Goal: Book appointment/travel/reservation

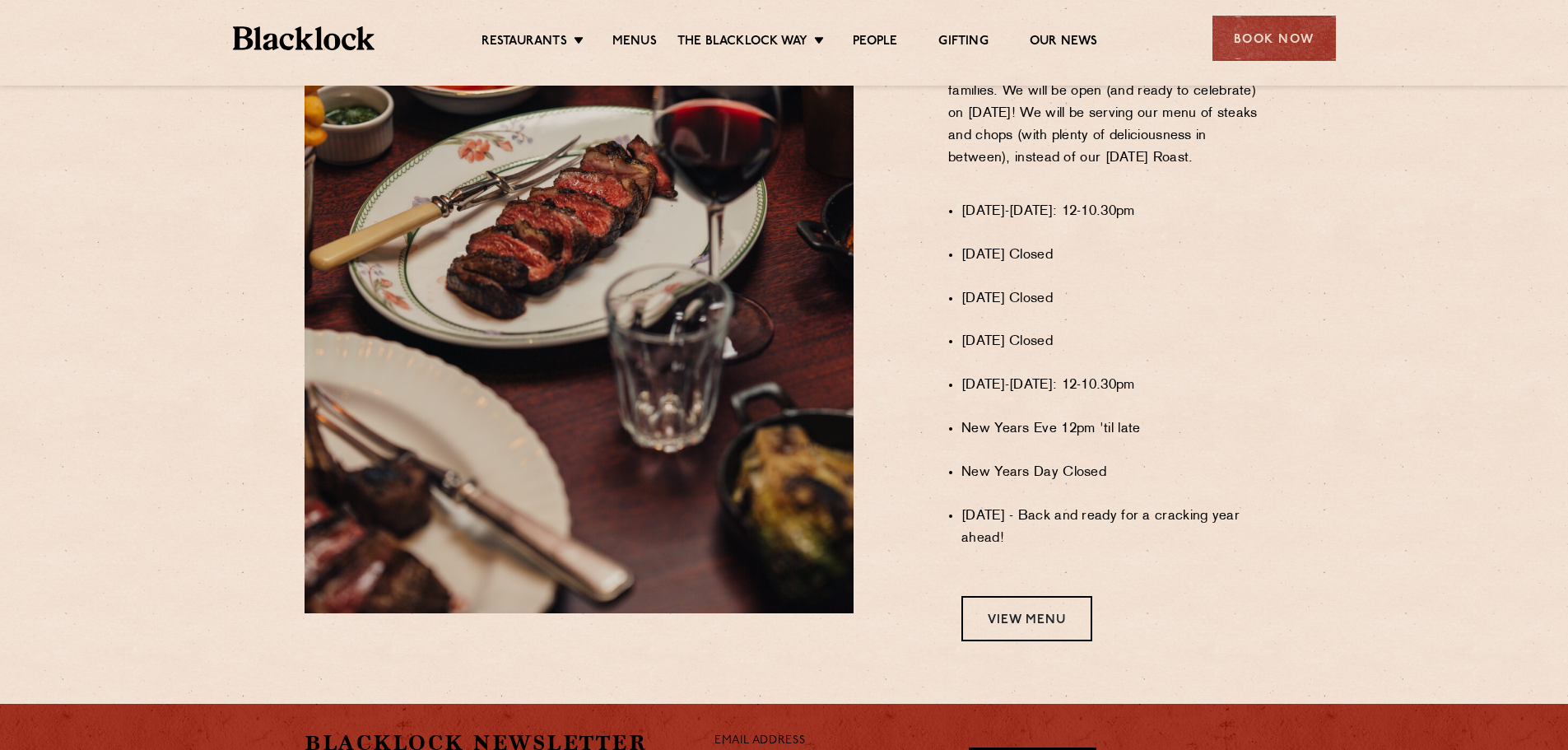
scroll to position [1152, 0]
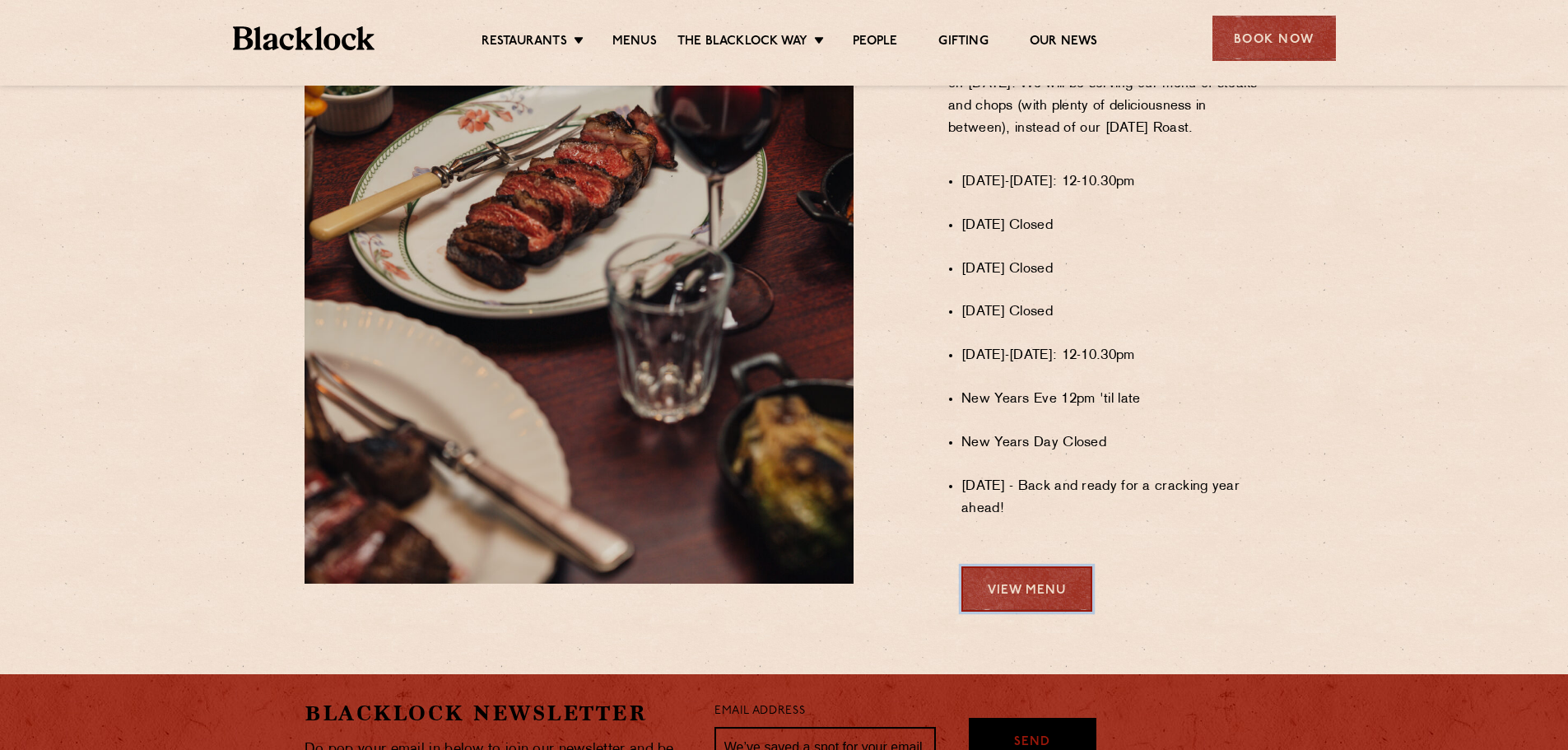
click at [1029, 599] on link "View Menu" at bounding box center [1027, 589] width 131 height 45
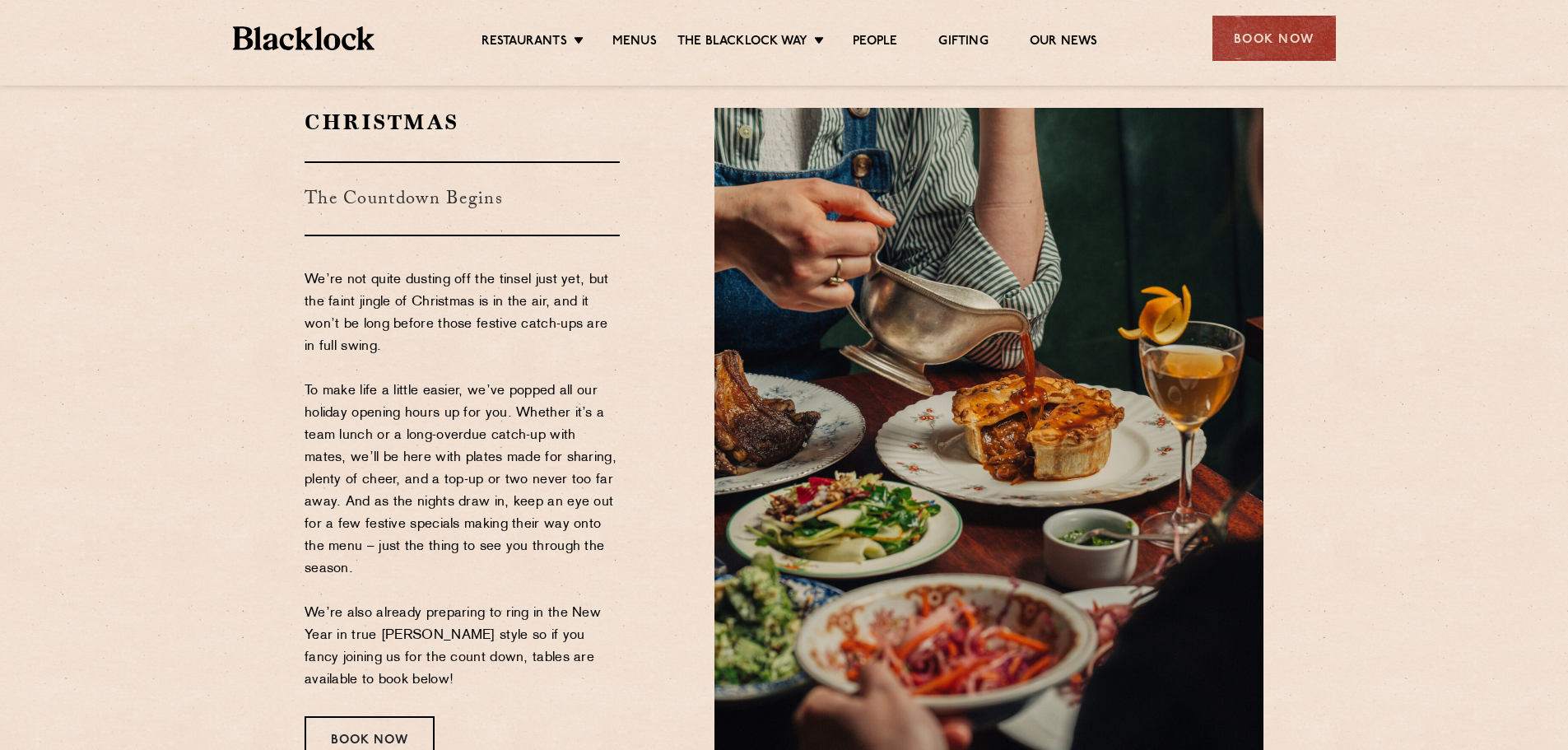
scroll to position [82, 0]
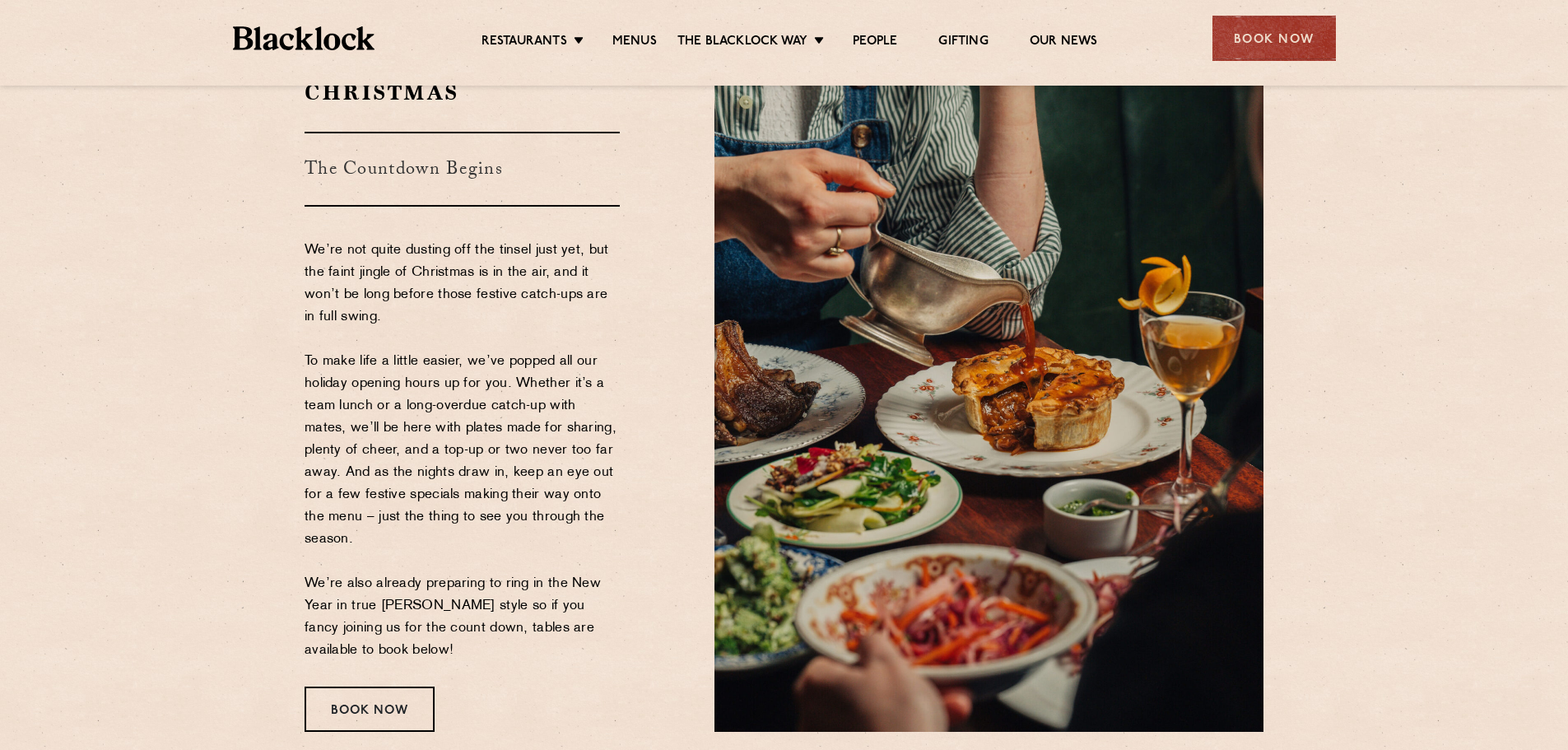
drag, startPoint x: 591, startPoint y: 643, endPoint x: 603, endPoint y: 641, distance: 12.2
drag, startPoint x: 603, startPoint y: 641, endPoint x: 498, endPoint y: 656, distance: 106.1
click at [547, 612] on p "We’re not quite dusting off the tinsel just yet, but the faint jingle of Christ…" at bounding box center [461, 451] width 315 height 422
click at [389, 704] on div "Book Now" at bounding box center [369, 709] width 130 height 45
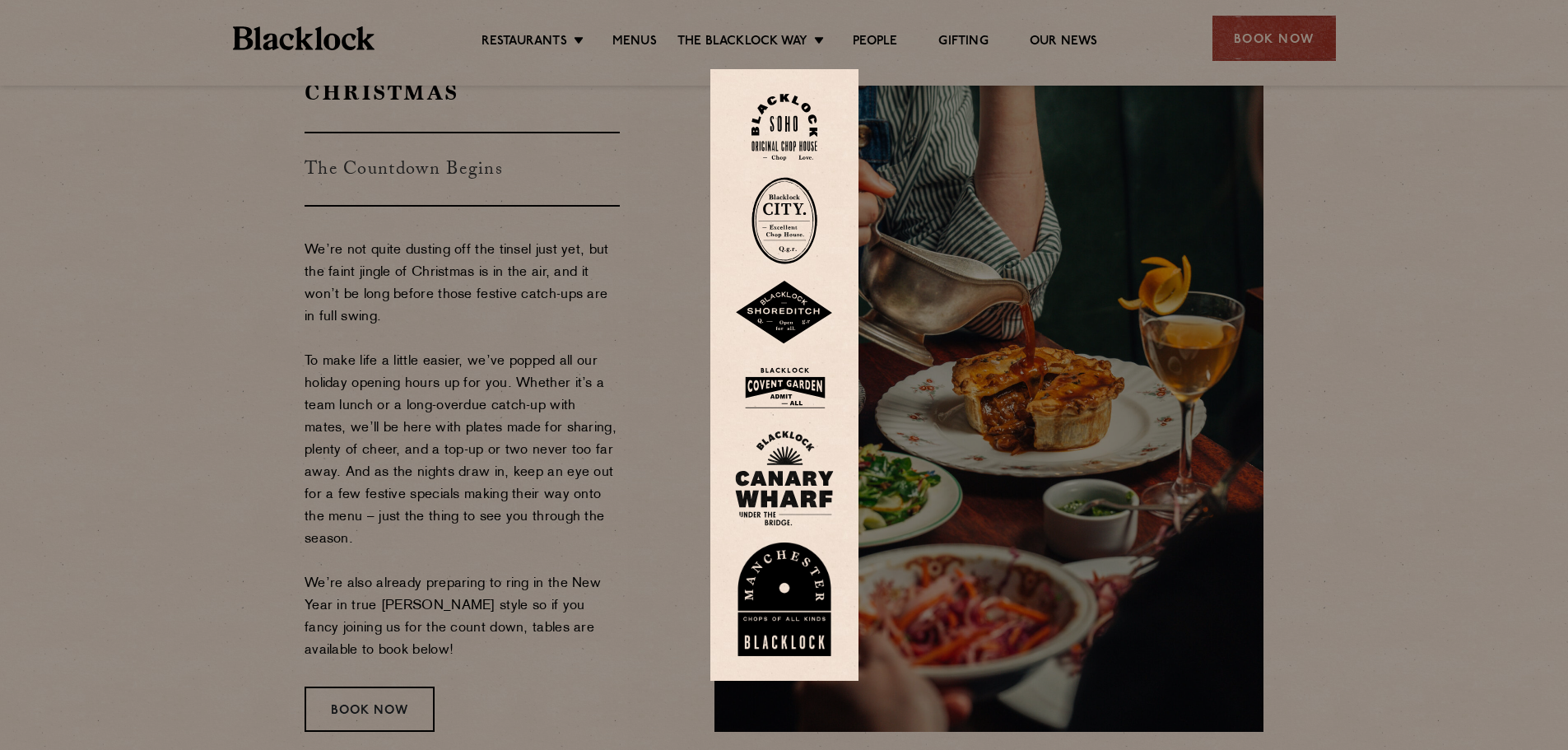
click at [797, 213] on img at bounding box center [784, 219] width 66 height 87
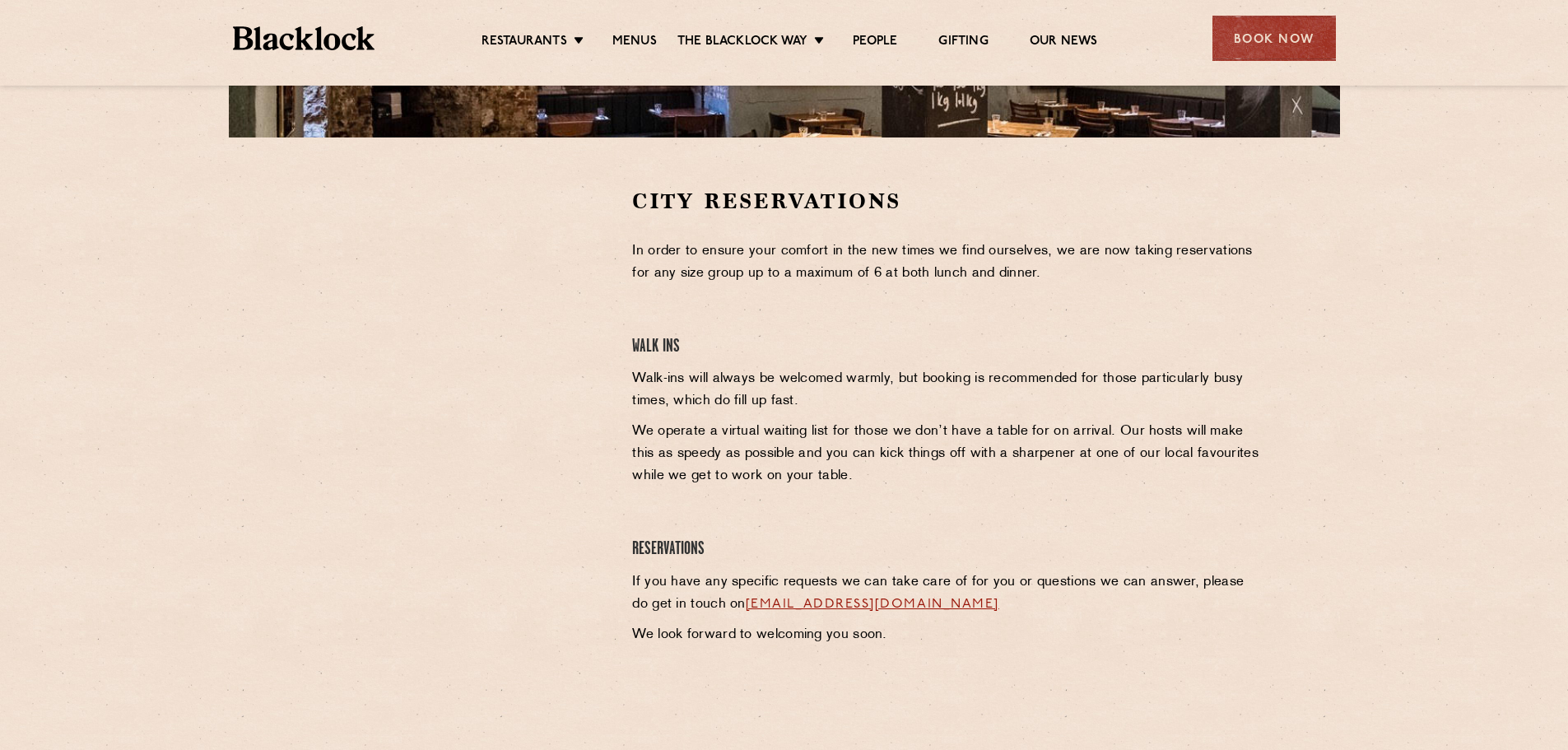
scroll to position [426, 0]
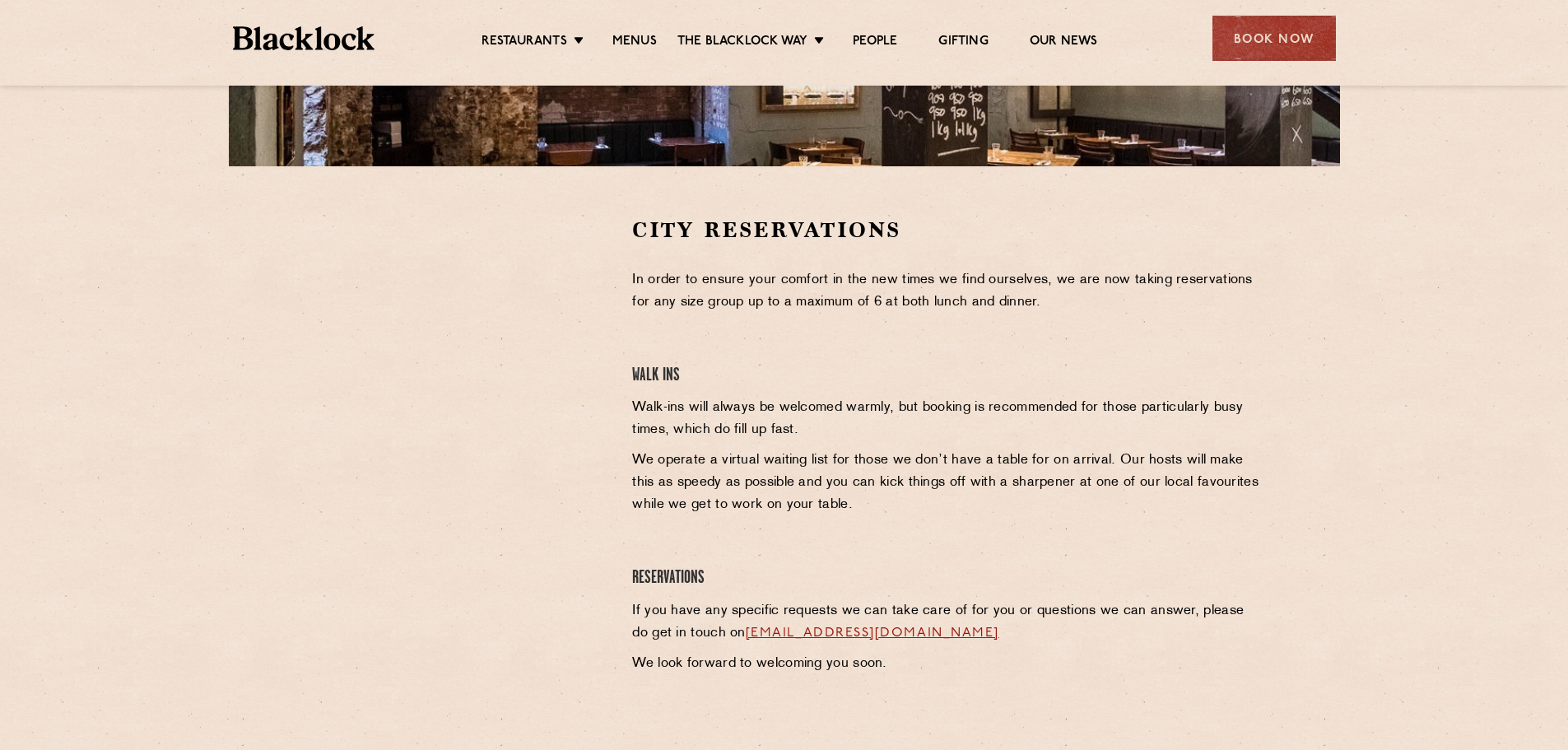
click at [769, 288] on p "In order to ensure your comfort in the new times we find ourselves, we are now …" at bounding box center [947, 292] width 631 height 45
drag, startPoint x: 874, startPoint y: 608, endPoint x: 1039, endPoint y: 634, distance: 167.0
click at [1039, 634] on p "If you have any specific requests we can take care of for you or questions we c…" at bounding box center [947, 622] width 631 height 45
drag, startPoint x: 660, startPoint y: 411, endPoint x: 647, endPoint y: 398, distance: 18.4
click at [656, 405] on p "Walk-ins will always be welcomed warmly, but booking is recommended for those p…" at bounding box center [947, 419] width 631 height 45
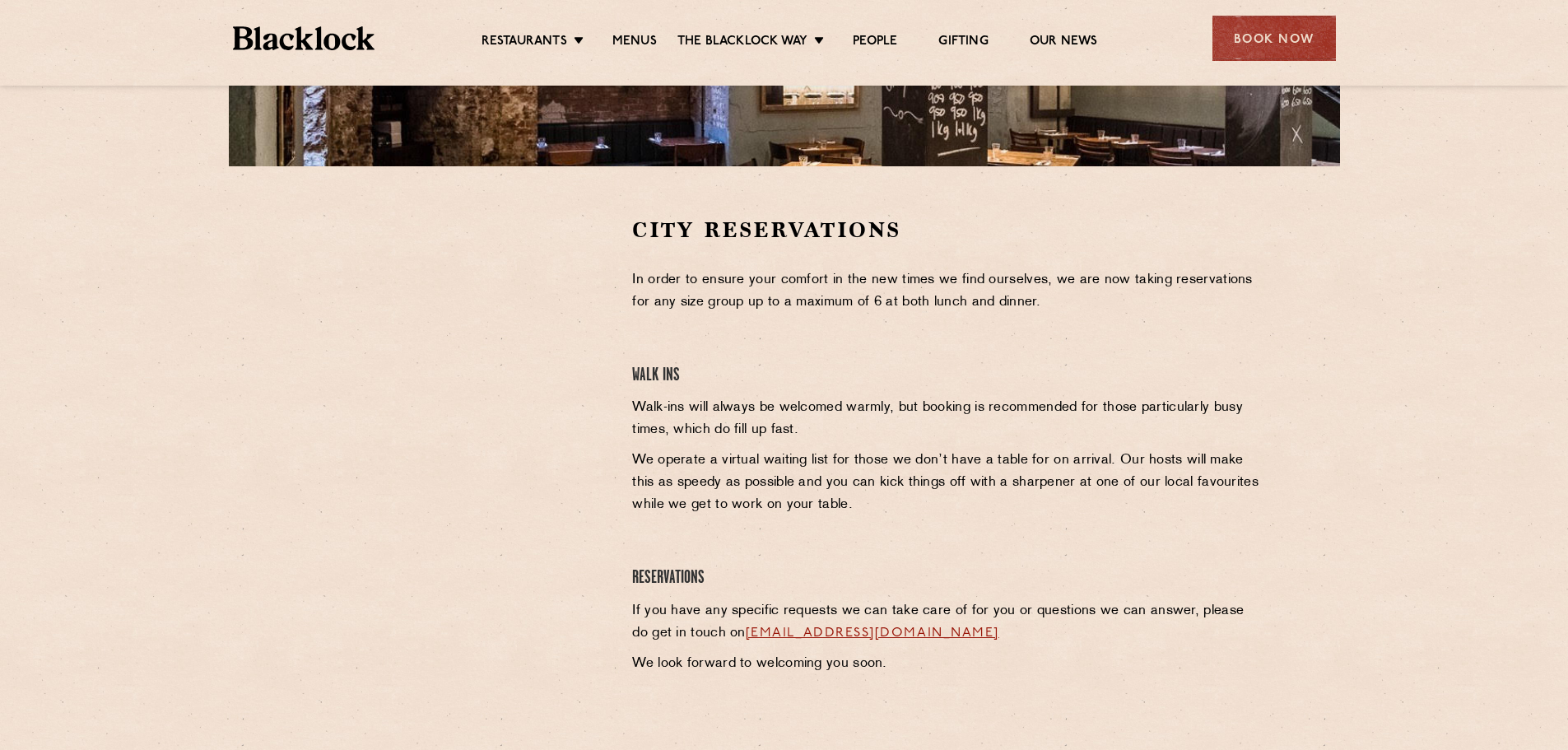
click at [643, 380] on h4 "Walk Ins" at bounding box center [947, 375] width 631 height 22
